Goal: Browse casually: Explore the website without a specific task or goal

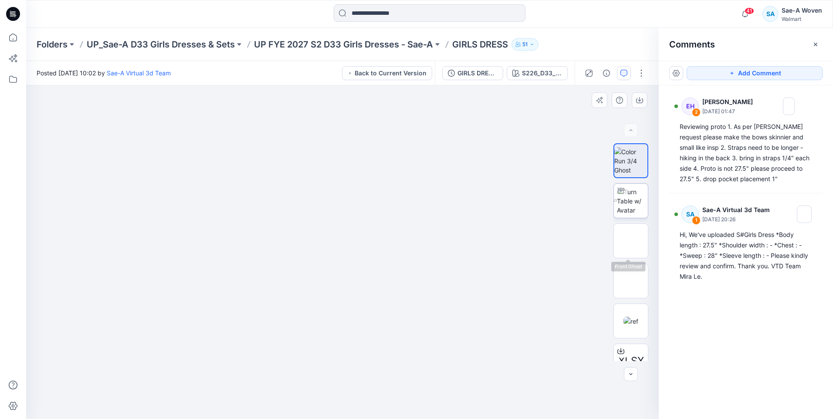
click at [629, 204] on img at bounding box center [632, 200] width 31 height 27
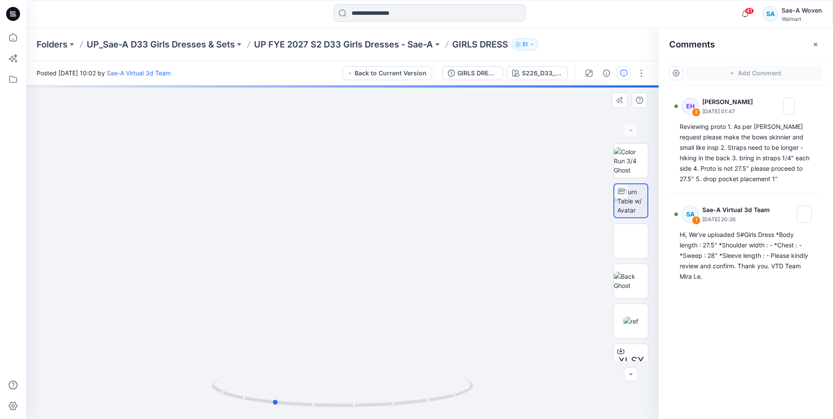
drag, startPoint x: 385, startPoint y: 260, endPoint x: 318, endPoint y: 273, distance: 67.4
click at [316, 274] on div at bounding box center [342, 252] width 632 height 334
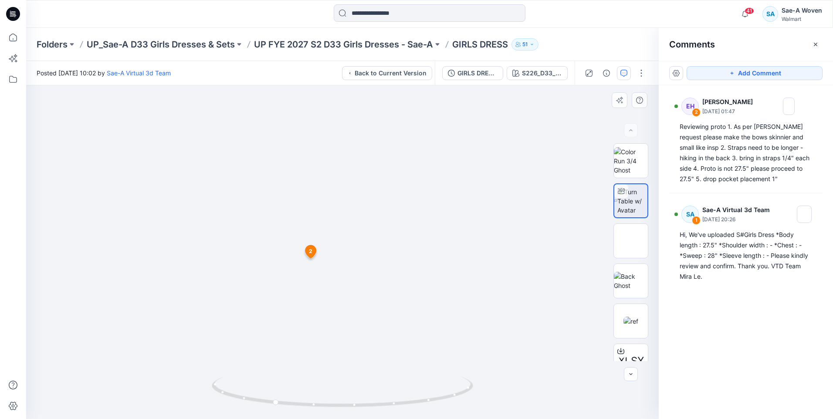
drag, startPoint x: 368, startPoint y: 244, endPoint x: 324, endPoint y: 247, distance: 44.1
drag, startPoint x: 328, startPoint y: 339, endPoint x: 290, endPoint y: 327, distance: 40.1
drag, startPoint x: 277, startPoint y: 405, endPoint x: 446, endPoint y: 303, distance: 197.7
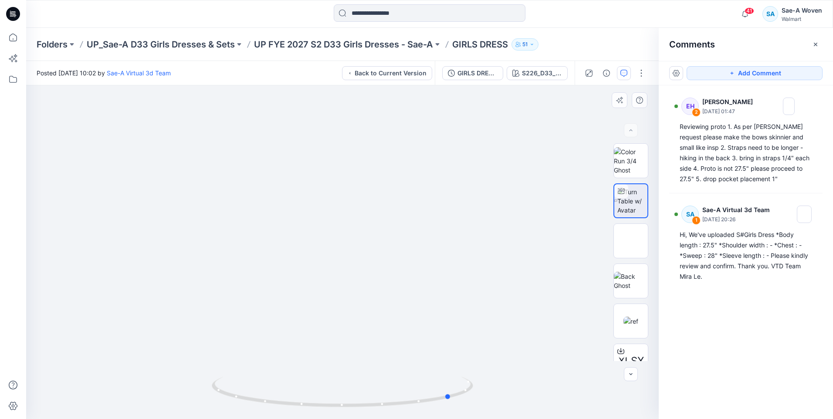
click at [455, 393] on icon at bounding box center [344, 393] width 264 height 33
drag, startPoint x: 449, startPoint y: 397, endPoint x: 407, endPoint y: 402, distance: 42.1
click at [407, 402] on circle at bounding box center [408, 402] width 5 height 5
drag, startPoint x: 409, startPoint y: 406, endPoint x: 434, endPoint y: 401, distance: 25.7
click at [434, 401] on icon at bounding box center [344, 393] width 264 height 33
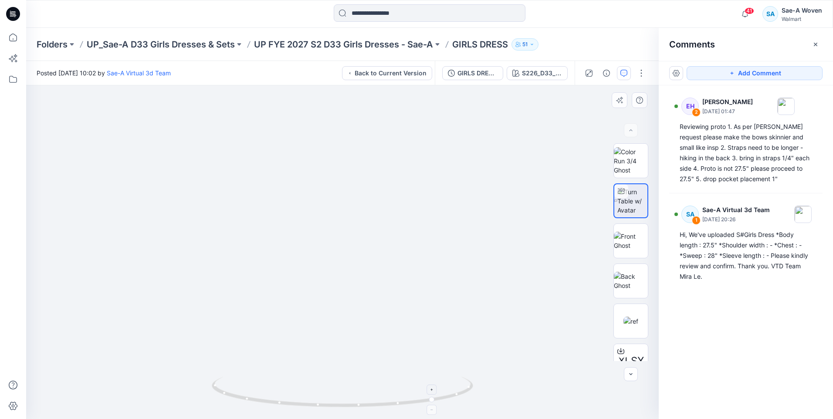
click at [438, 404] on icon at bounding box center [344, 393] width 264 height 33
drag, startPoint x: 435, startPoint y: 401, endPoint x: 353, endPoint y: 403, distance: 81.9
click at [353, 403] on icon at bounding box center [344, 393] width 264 height 33
drag, startPoint x: 386, startPoint y: 304, endPoint x: 355, endPoint y: 298, distance: 31.2
click at [333, 304] on div at bounding box center [342, 252] width 632 height 334
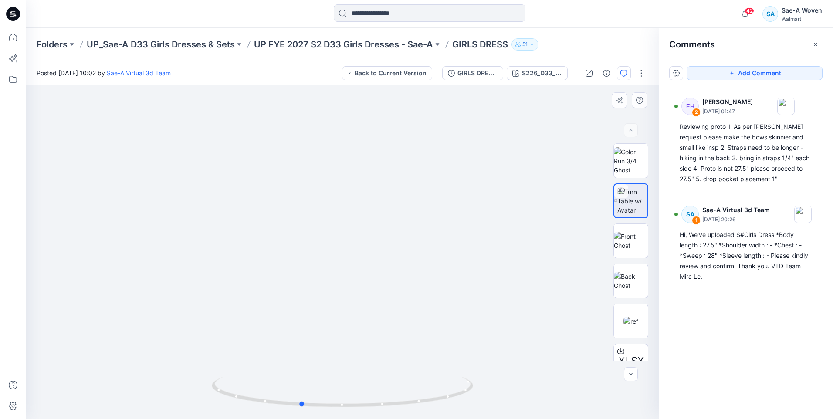
click at [355, 297] on div at bounding box center [342, 252] width 632 height 334
drag, startPoint x: 376, startPoint y: 284, endPoint x: 430, endPoint y: 286, distance: 54.0
click at [431, 286] on div at bounding box center [342, 252] width 632 height 334
drag, startPoint x: 437, startPoint y: 260, endPoint x: 379, endPoint y: 283, distance: 62.4
click at [379, 283] on div at bounding box center [342, 252] width 632 height 334
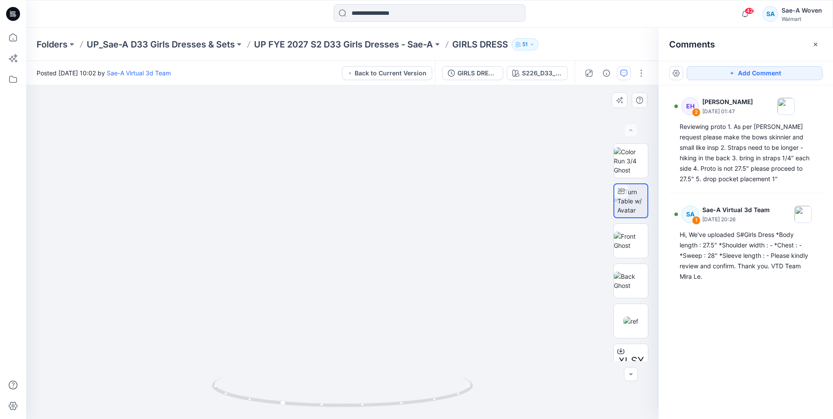
drag, startPoint x: 335, startPoint y: 288, endPoint x: 394, endPoint y: 282, distance: 59.5
click at [394, 282] on img at bounding box center [342, 191] width 571 height 457
drag, startPoint x: 286, startPoint y: 405, endPoint x: 385, endPoint y: 414, distance: 100.2
click at [385, 414] on div at bounding box center [342, 397] width 261 height 44
